Goal: Find specific page/section: Find specific page/section

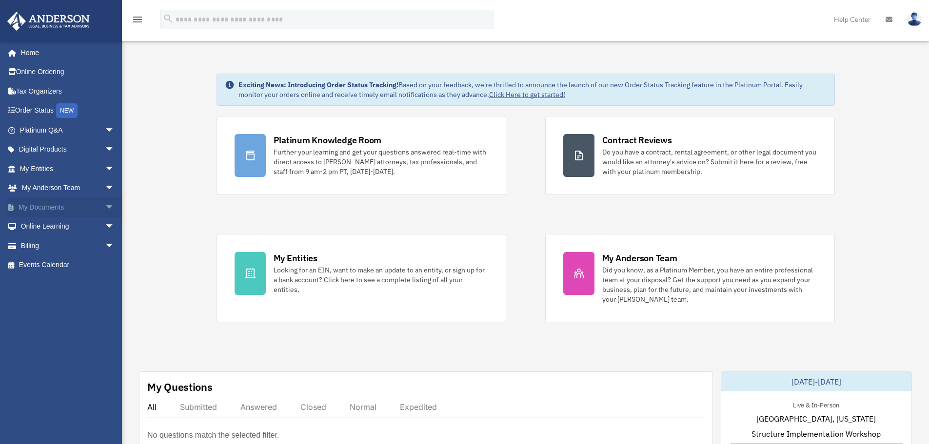
click at [105, 208] on span "arrow_drop_down" at bounding box center [115, 207] width 20 height 20
click at [39, 227] on link "Box" at bounding box center [72, 227] width 116 height 20
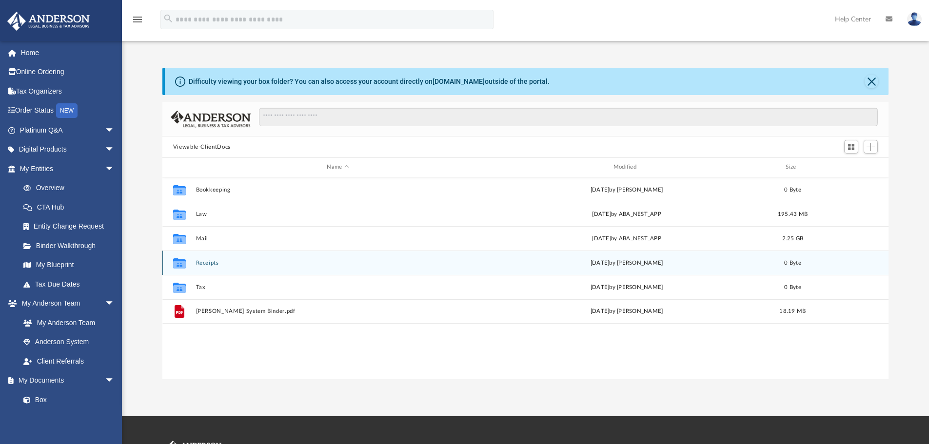
scroll to position [215, 719]
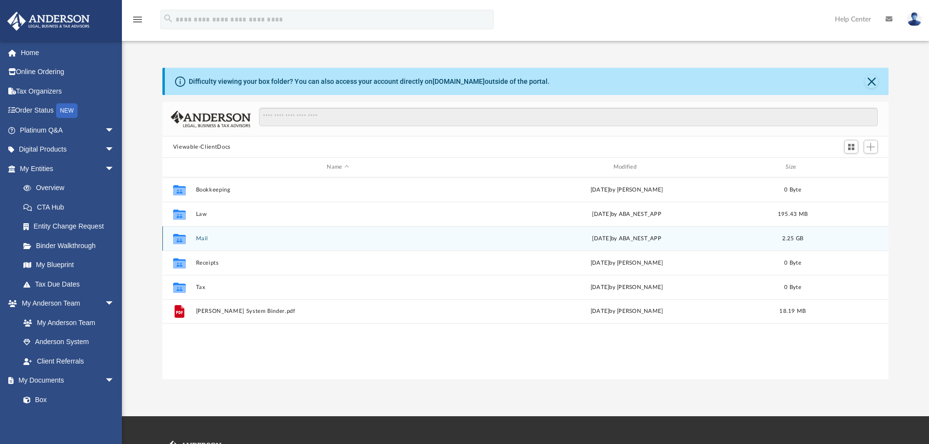
click at [225, 242] on button "Mail" at bounding box center [338, 238] width 284 height 6
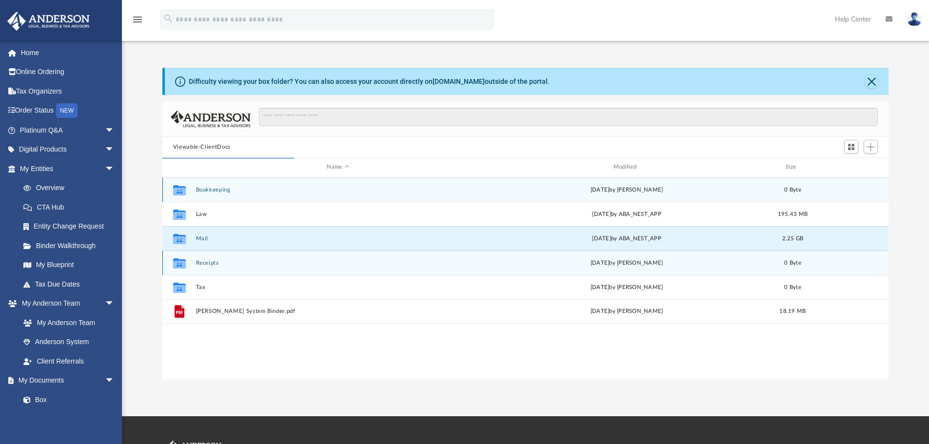
scroll to position [184, 719]
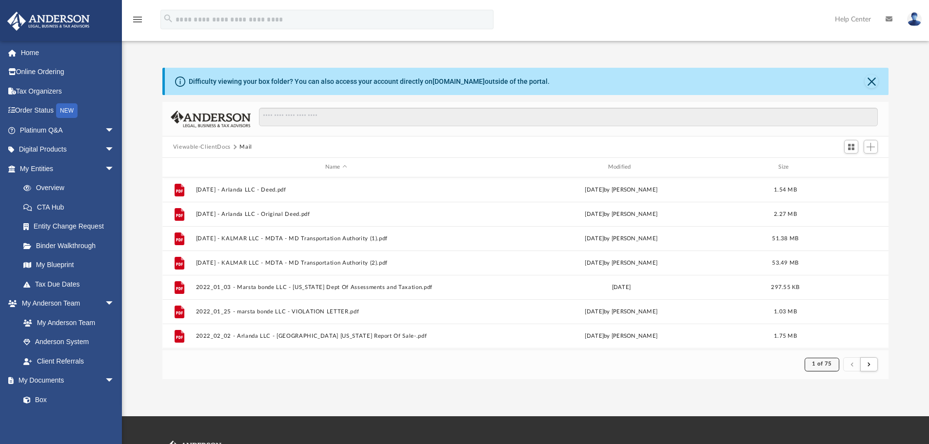
click at [823, 363] on span "1 of 75" at bounding box center [822, 363] width 20 height 5
click at [821, 341] on ul "1 2 3 4 5 6 7 8 9 10 11 12 13 14 15 16 17 18 19 20 21 22 23 24 25 26 27 28 29 3…" at bounding box center [830, 292] width 19 height 128
click at [826, 339] on li "75" at bounding box center [829, 340] width 7 height 10
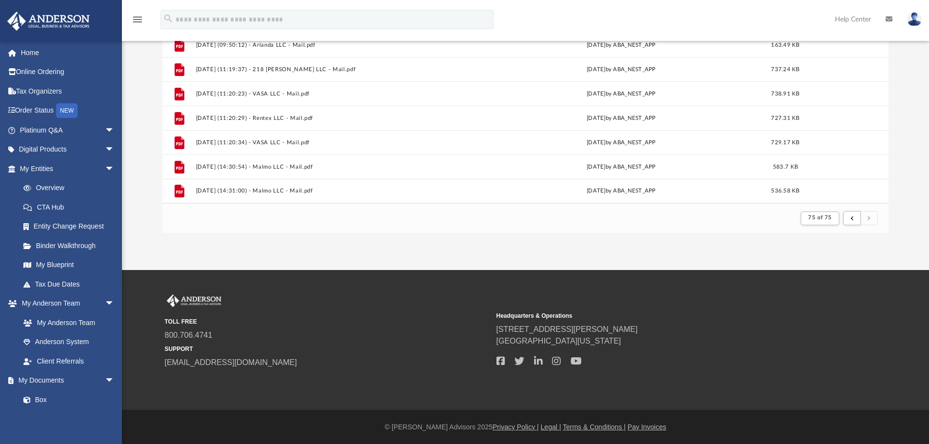
scroll to position [147, 0]
